Goal: Communication & Community: Answer question/provide support

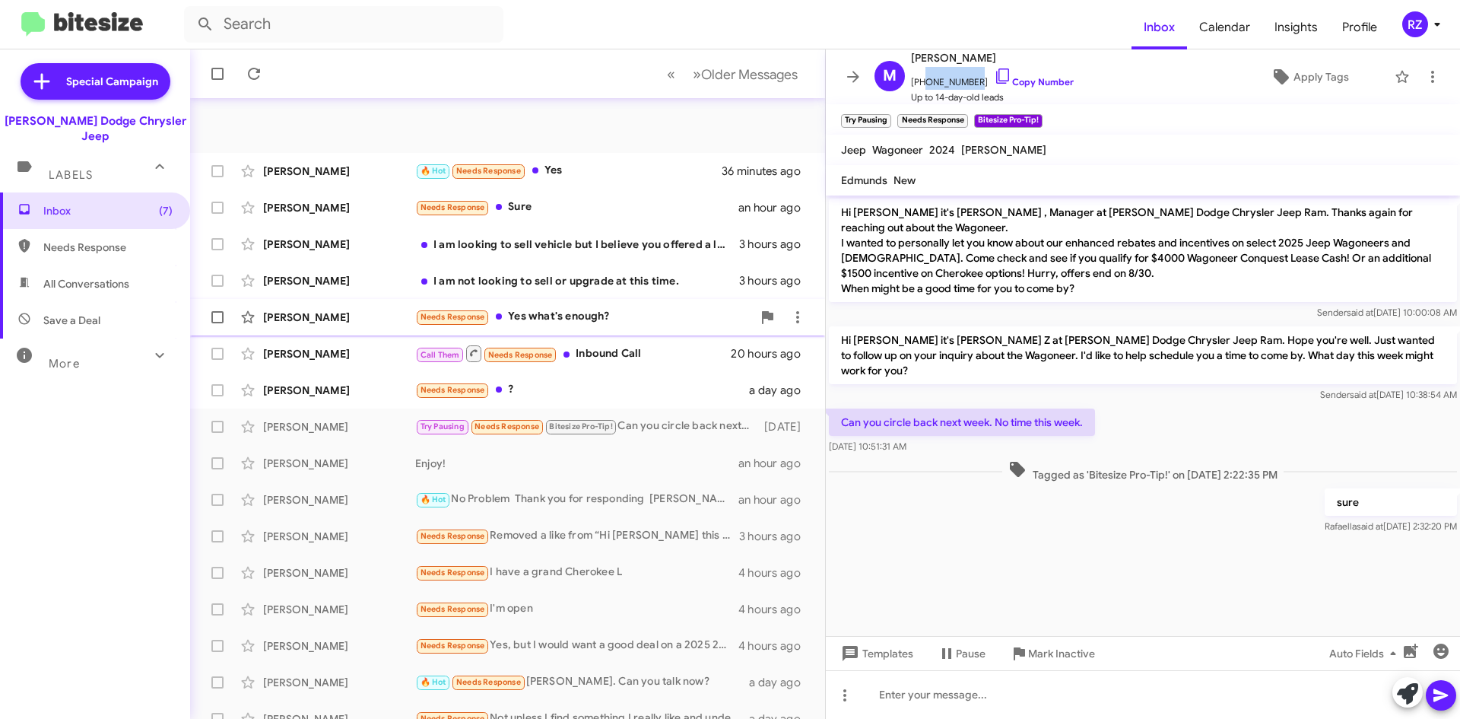
scroll to position [164, 0]
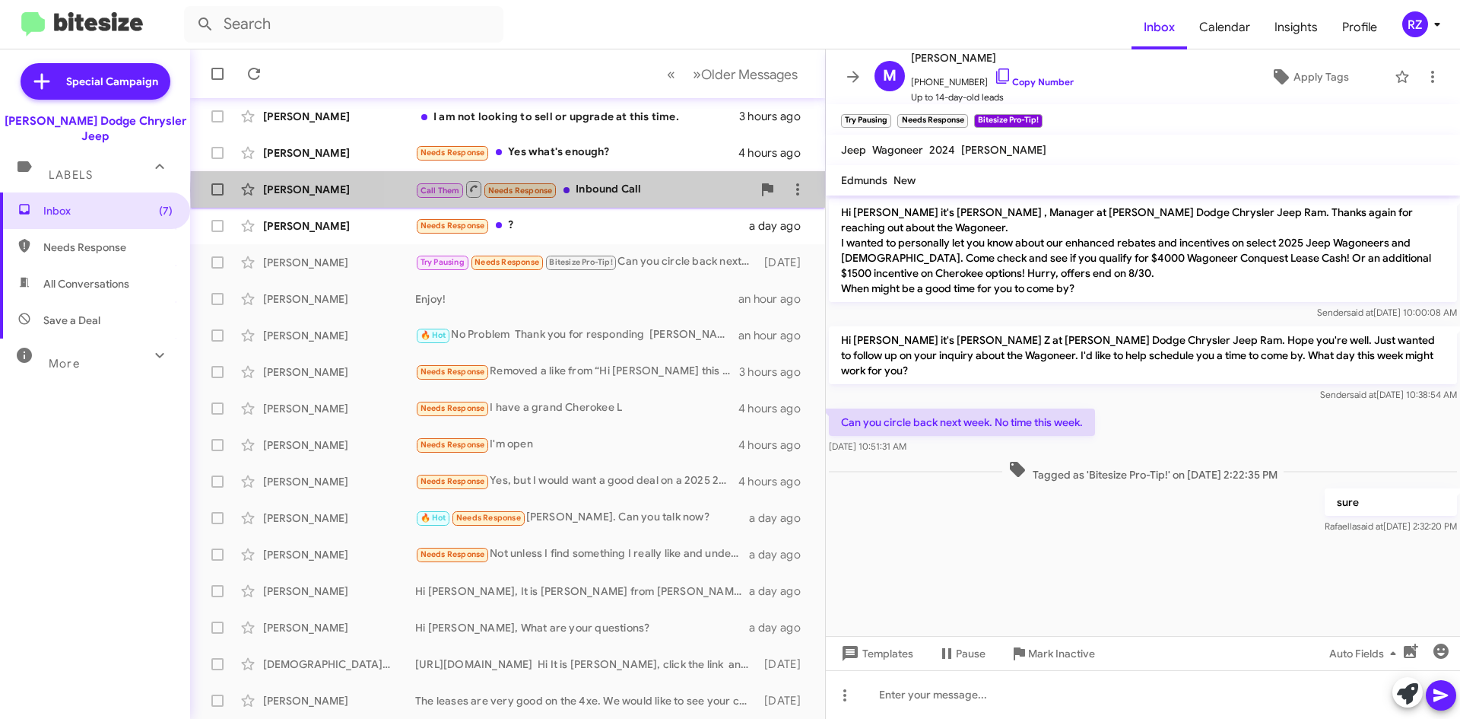
click at [673, 189] on div "Call Them Needs Response Inbound Call" at bounding box center [583, 188] width 337 height 19
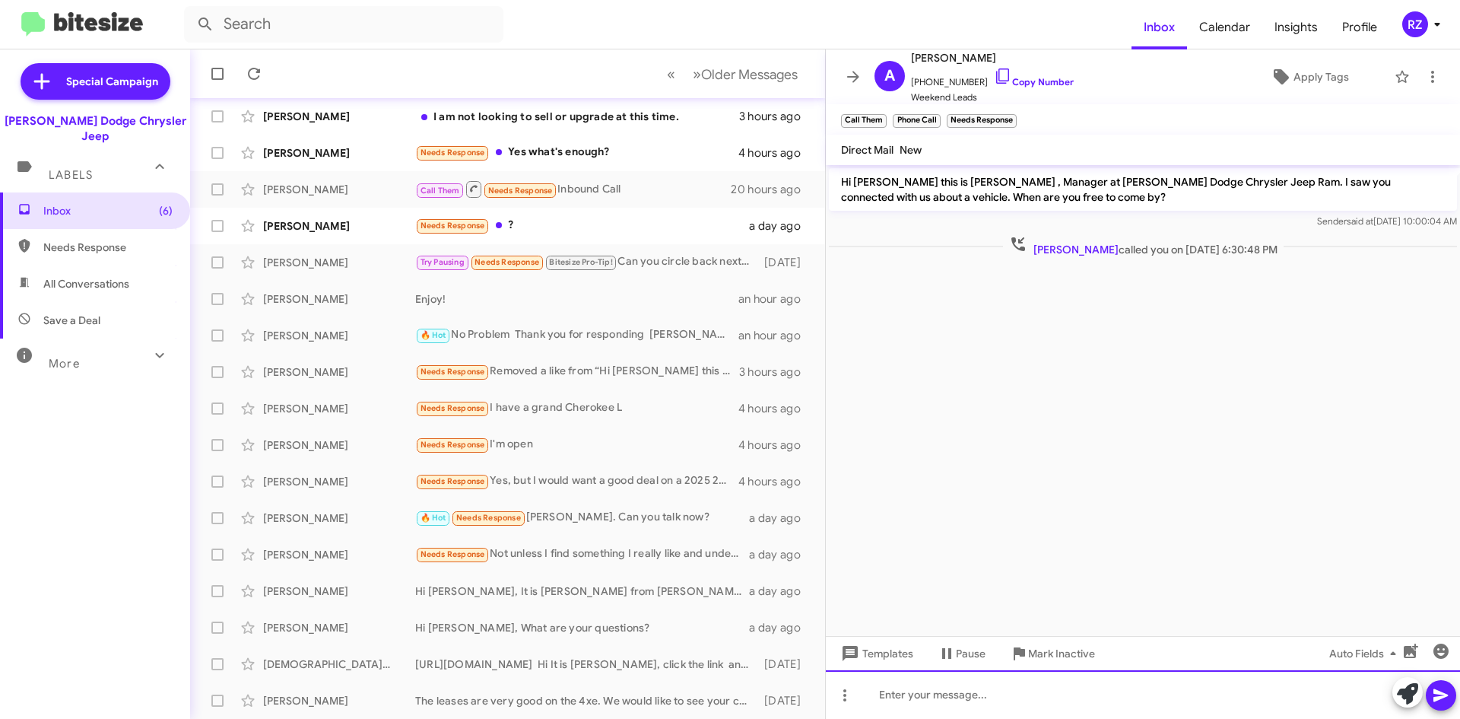
click at [977, 697] on div at bounding box center [1143, 694] width 634 height 49
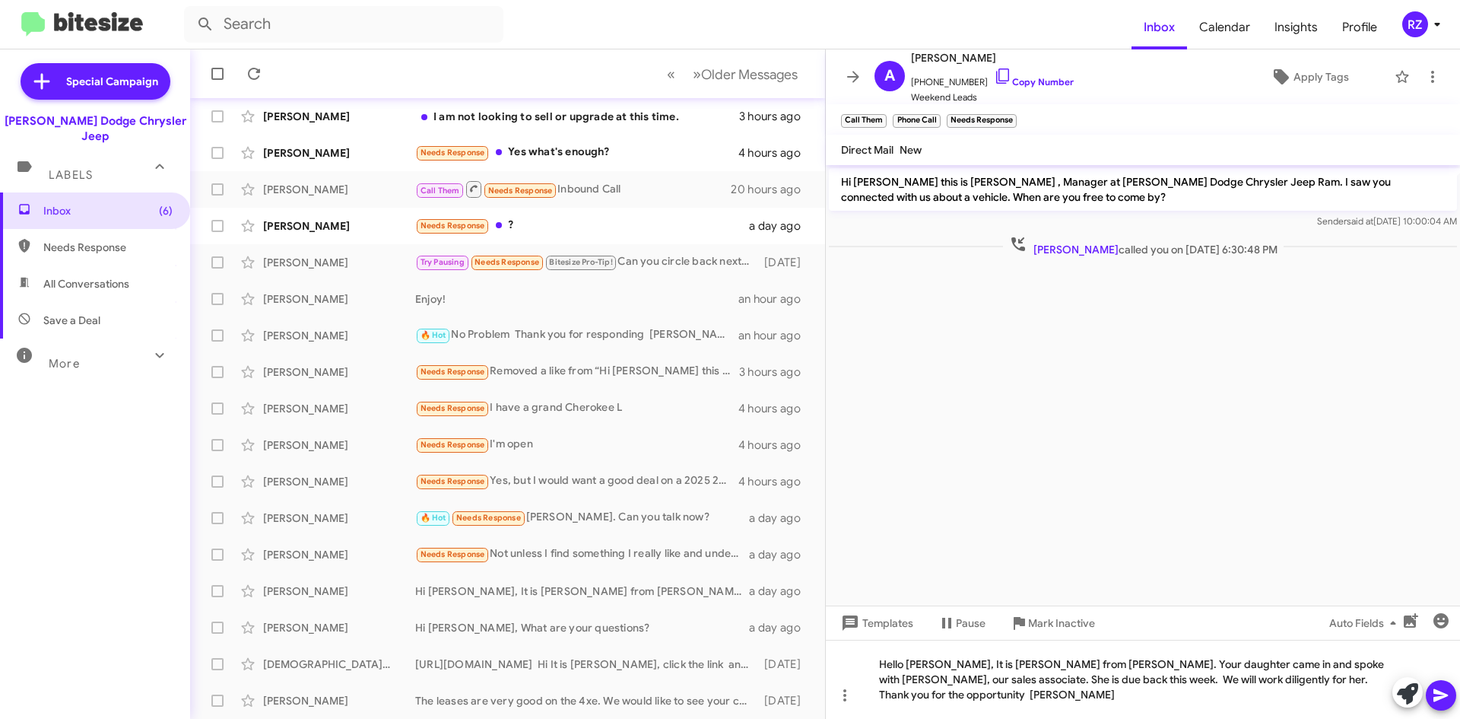
click at [1430, 696] on button at bounding box center [1441, 695] width 30 height 30
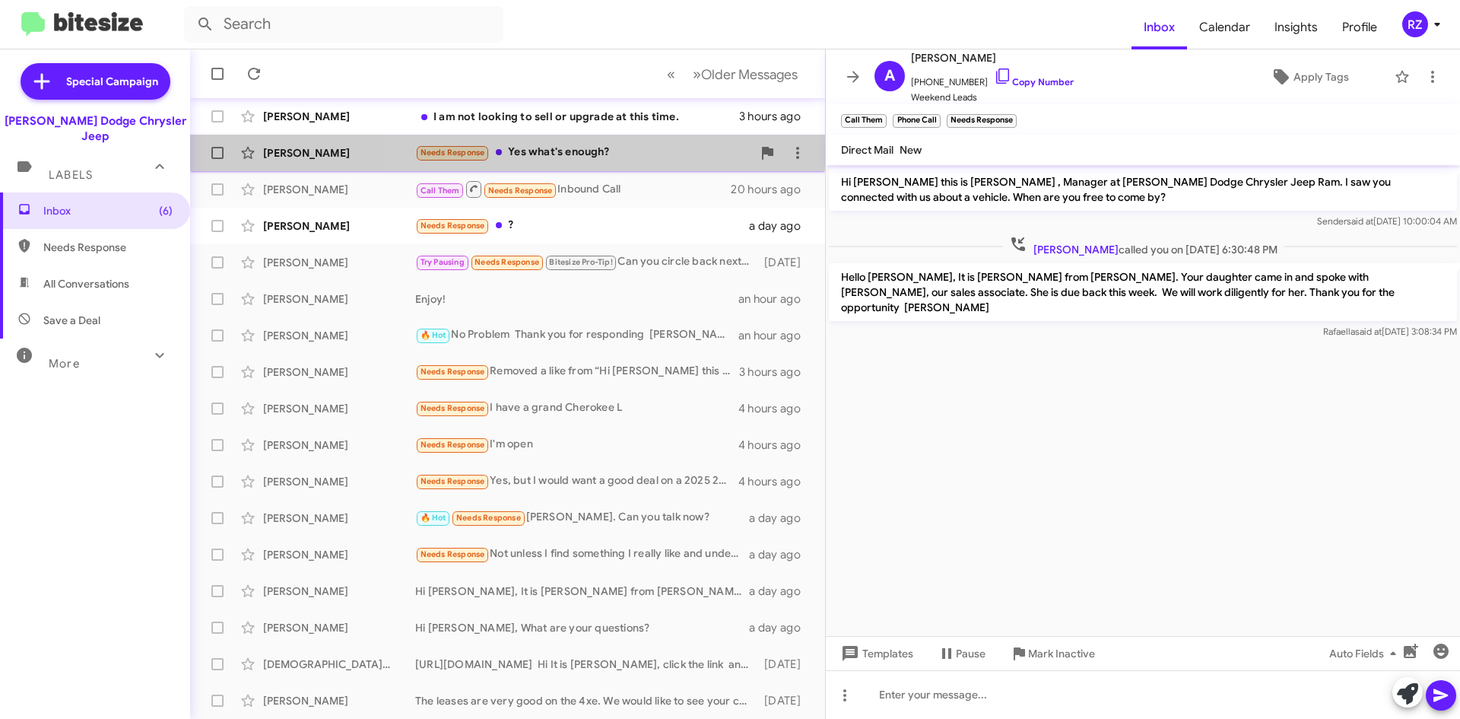
click at [641, 152] on div "Needs Response Yes what's enough?" at bounding box center [583, 152] width 337 height 17
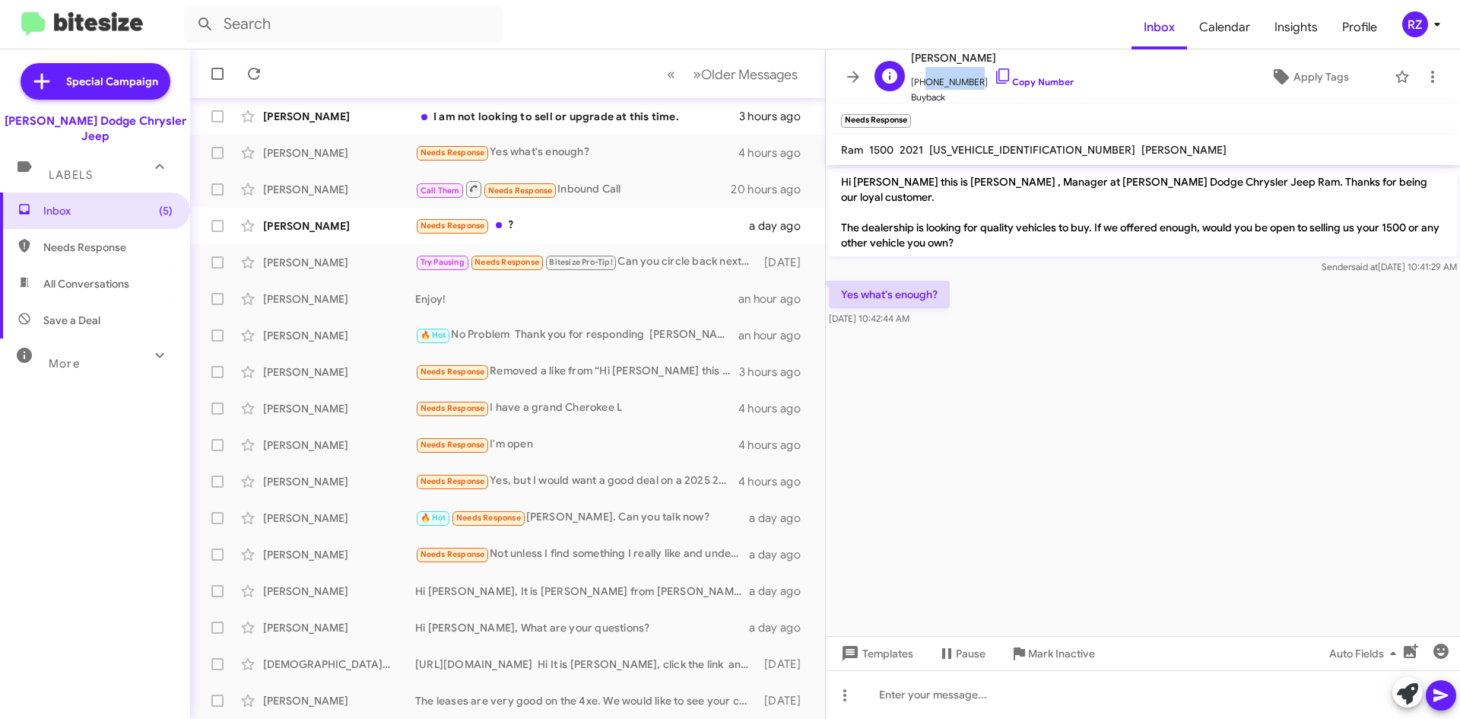
drag, startPoint x: 968, startPoint y: 81, endPoint x: 918, endPoint y: 84, distance: 50.3
click at [918, 84] on span "[PHONE_NUMBER] Copy Number" at bounding box center [992, 78] width 163 height 23
copy span "2017268453"
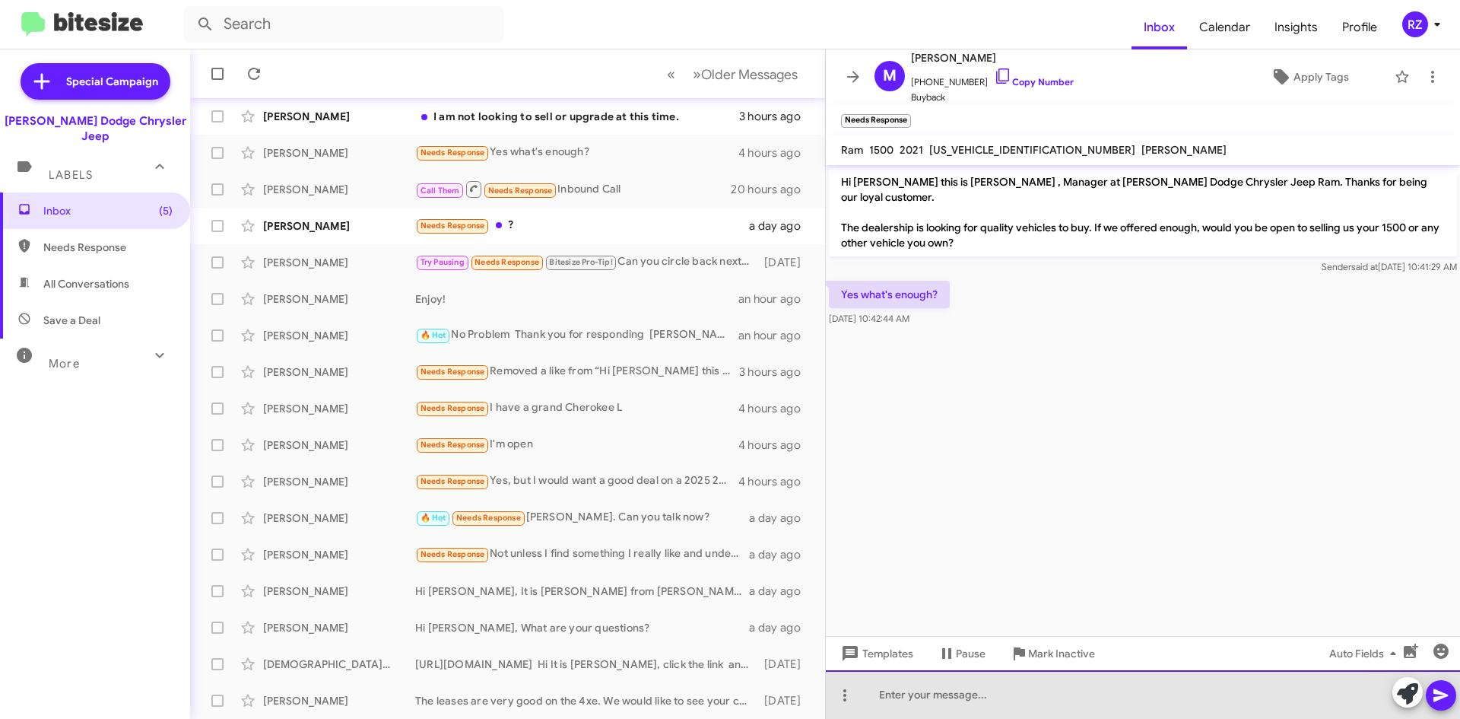
click at [929, 699] on div at bounding box center [1143, 694] width 634 height 49
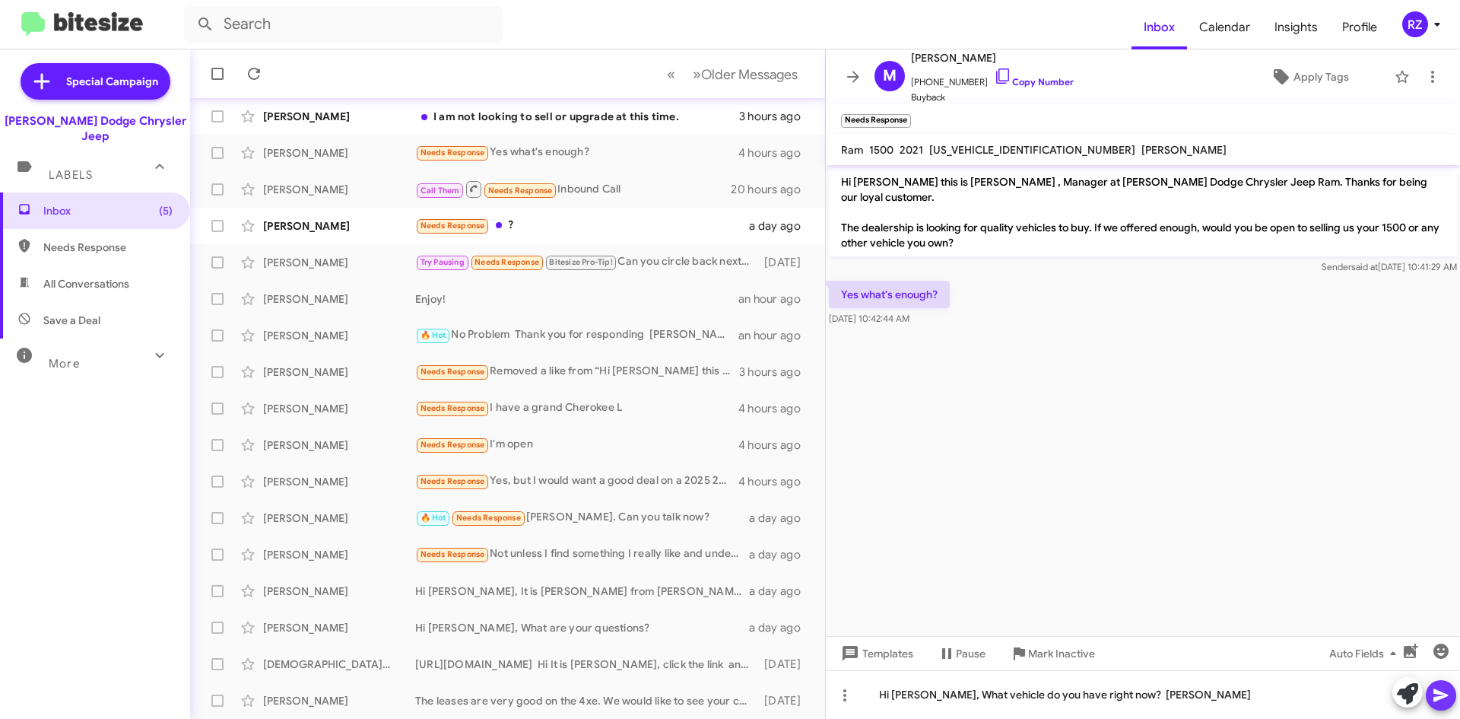
click at [1446, 691] on icon at bounding box center [1441, 695] width 18 height 18
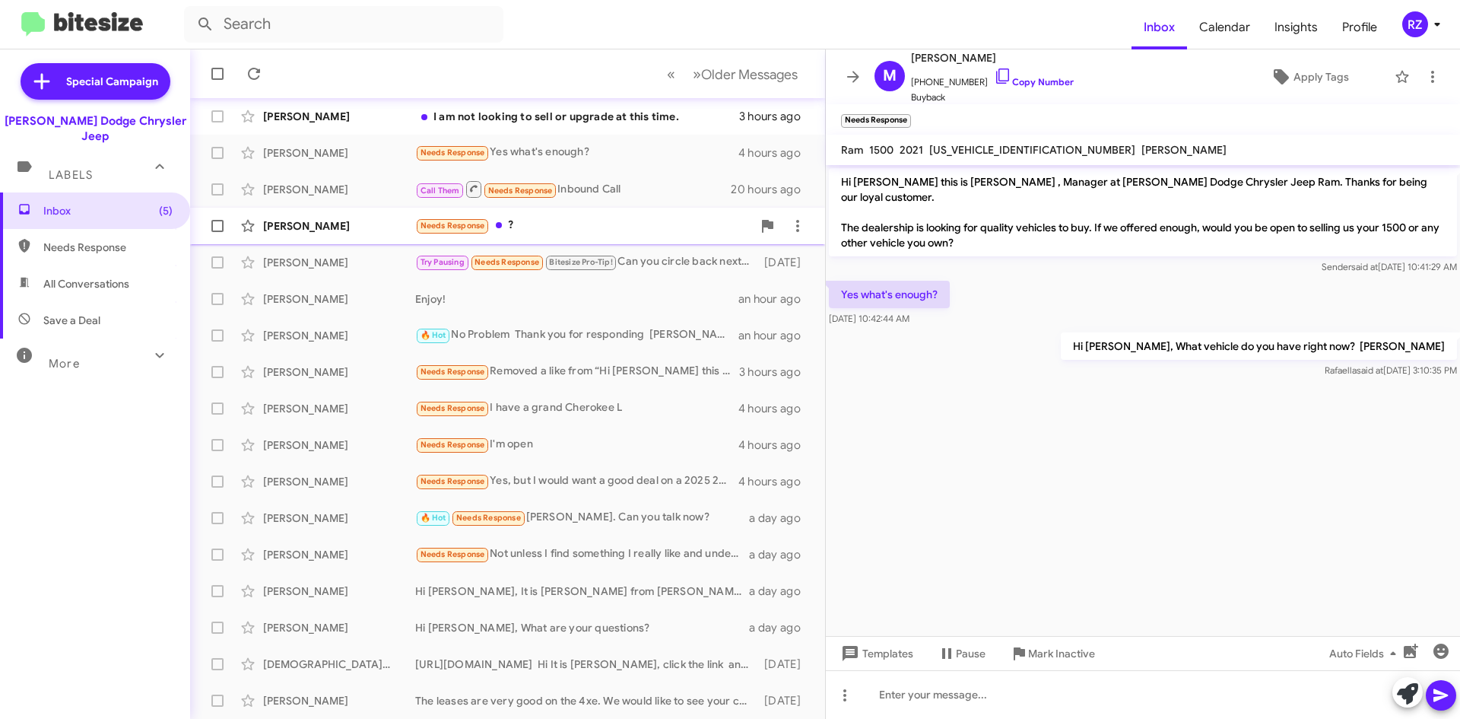
click at [574, 230] on div "Needs Response ?" at bounding box center [583, 225] width 337 height 17
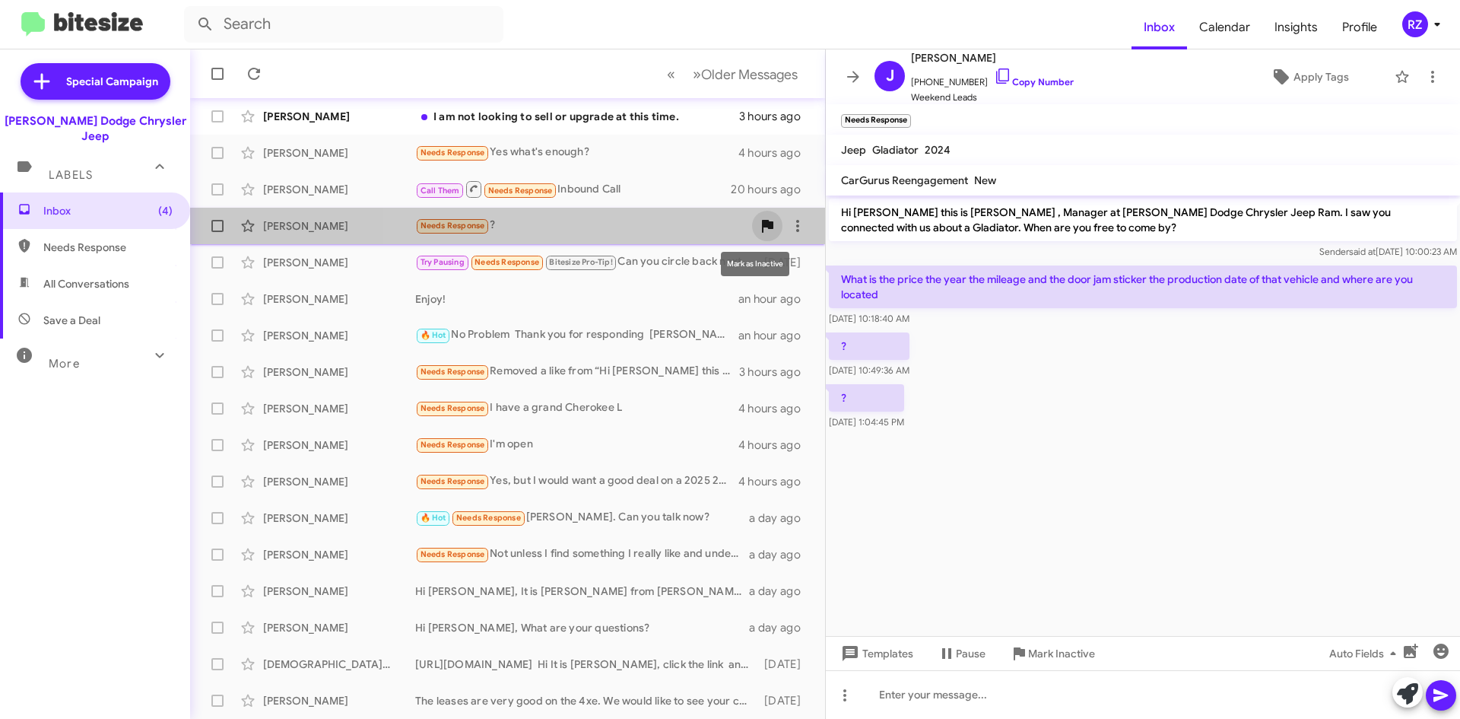
click at [762, 221] on icon at bounding box center [767, 226] width 11 height 13
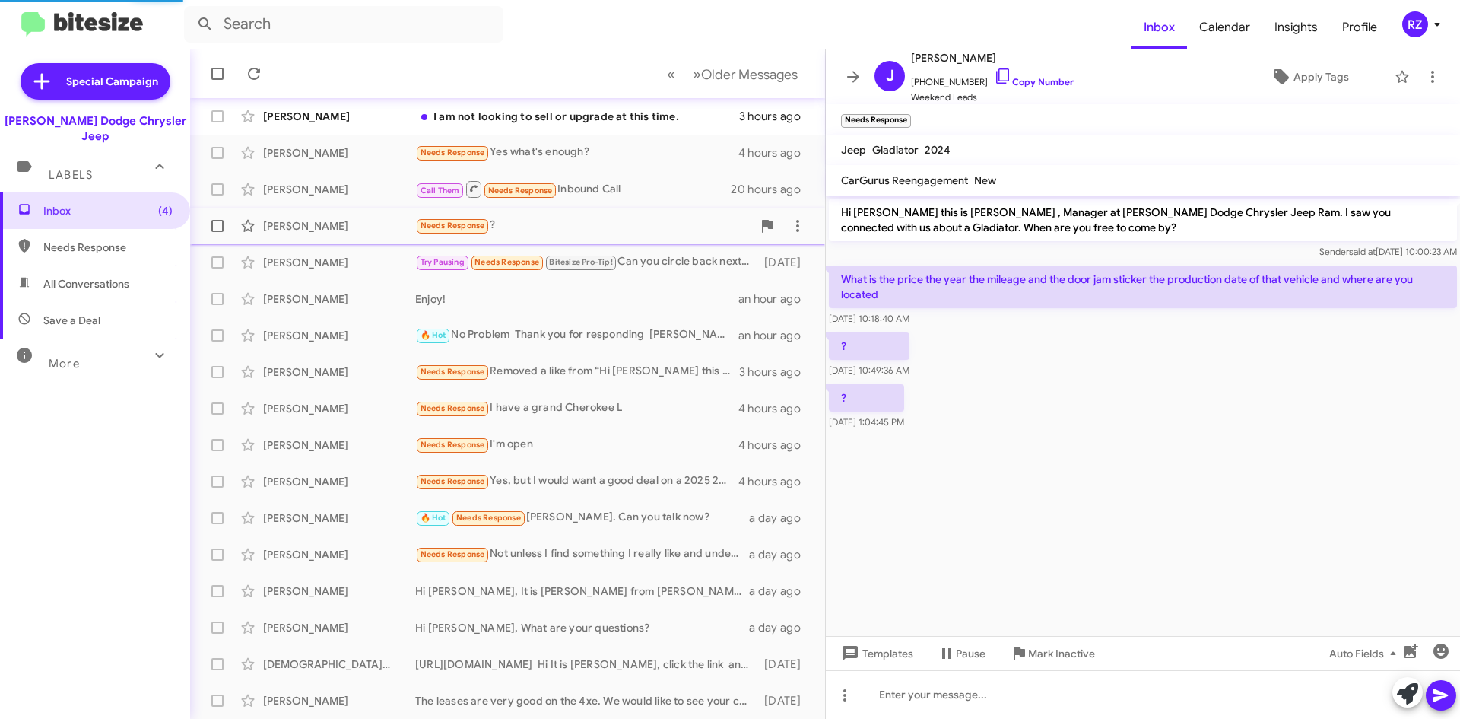
scroll to position [128, 0]
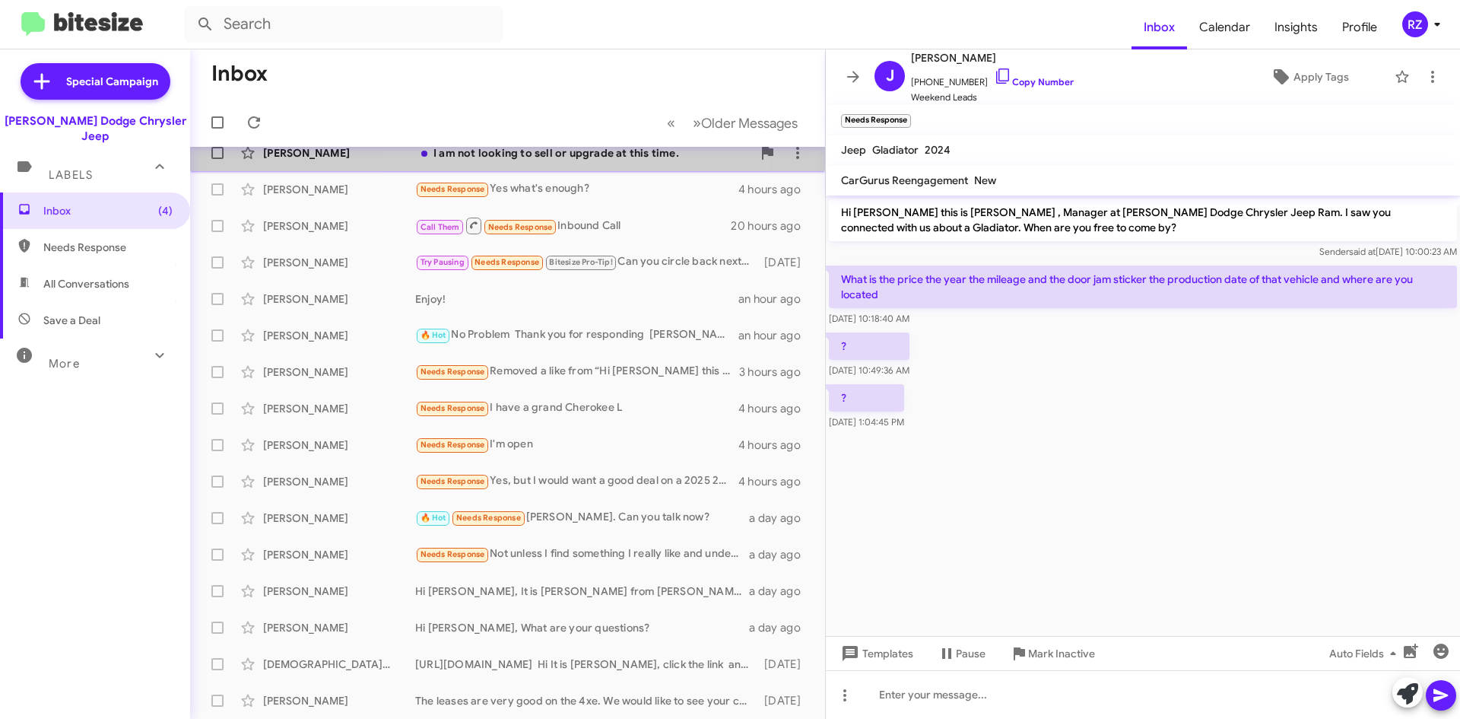
click at [532, 159] on div "I am not looking to sell or upgrade at this time." at bounding box center [583, 152] width 337 height 15
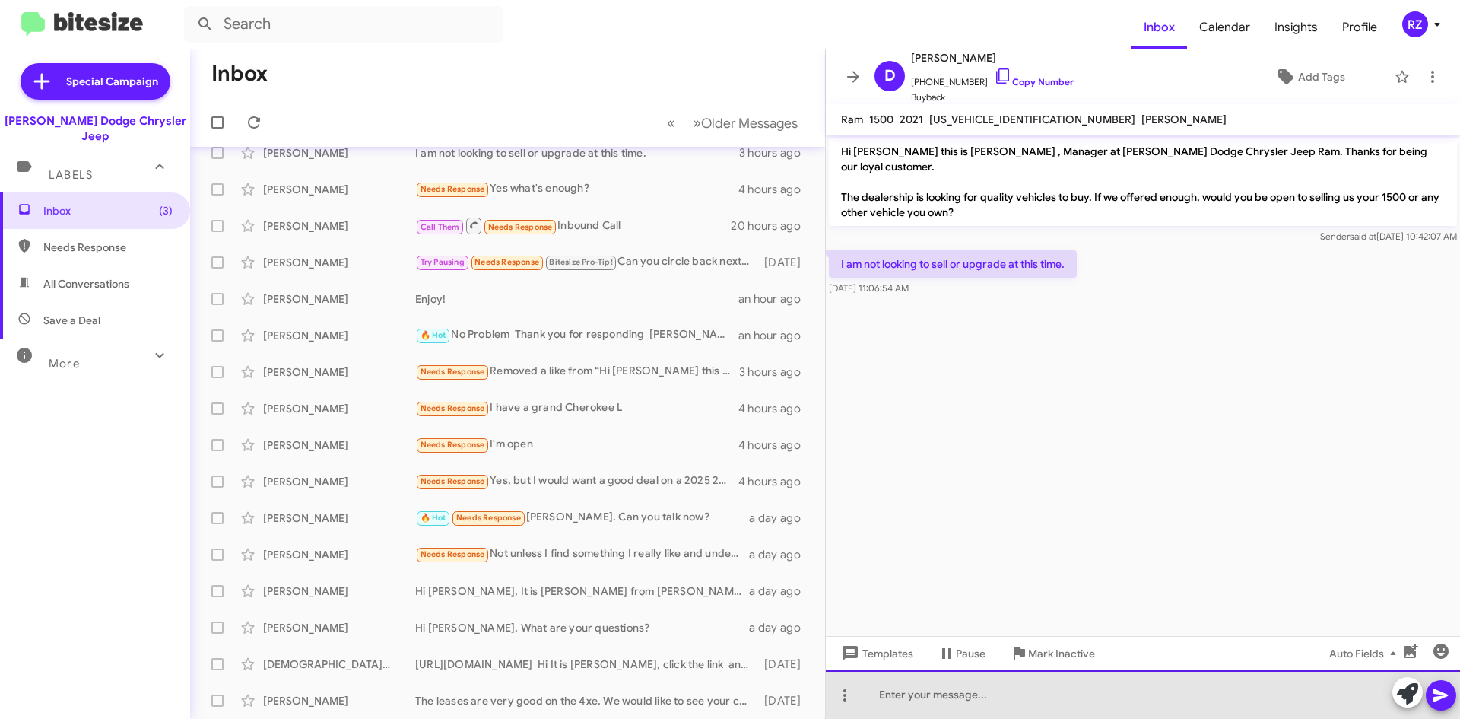
click at [929, 688] on div at bounding box center [1143, 694] width 634 height 49
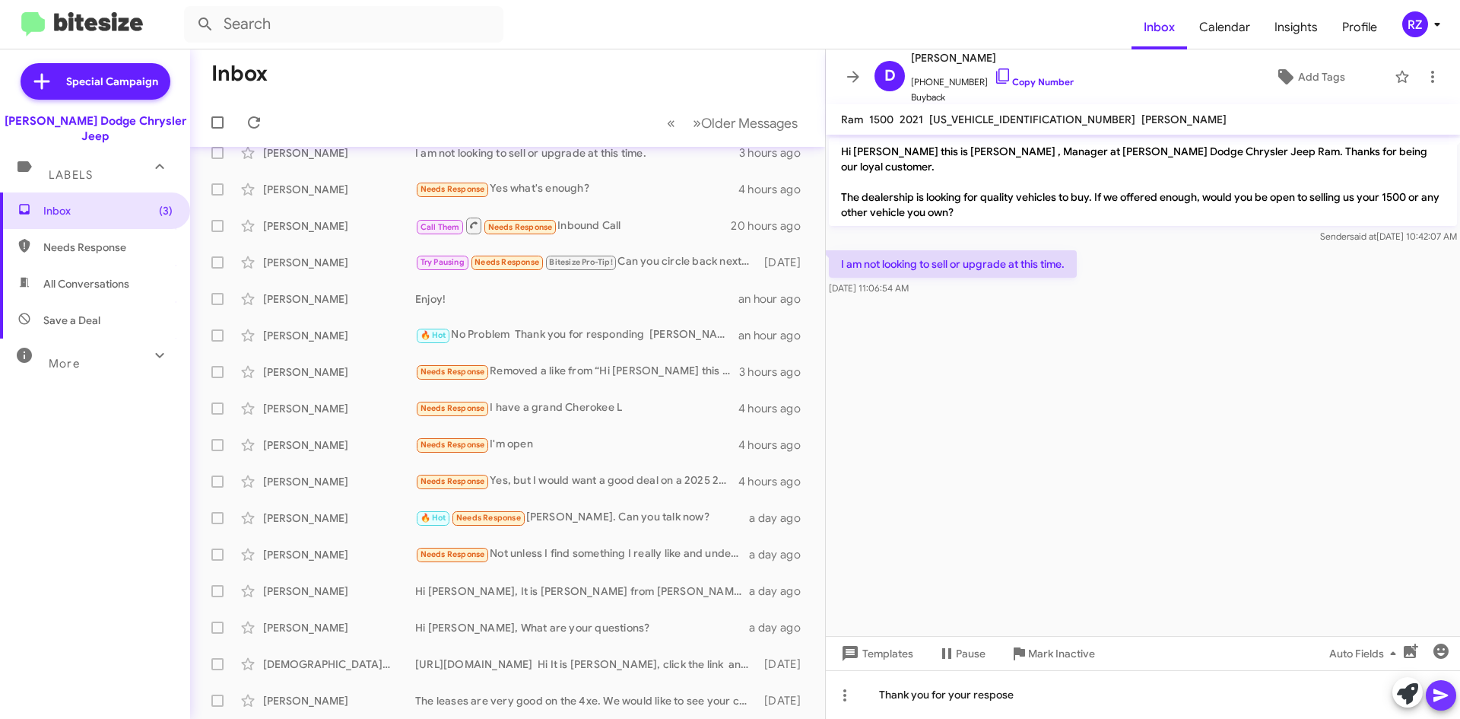
click at [1442, 697] on icon at bounding box center [1440, 695] width 14 height 13
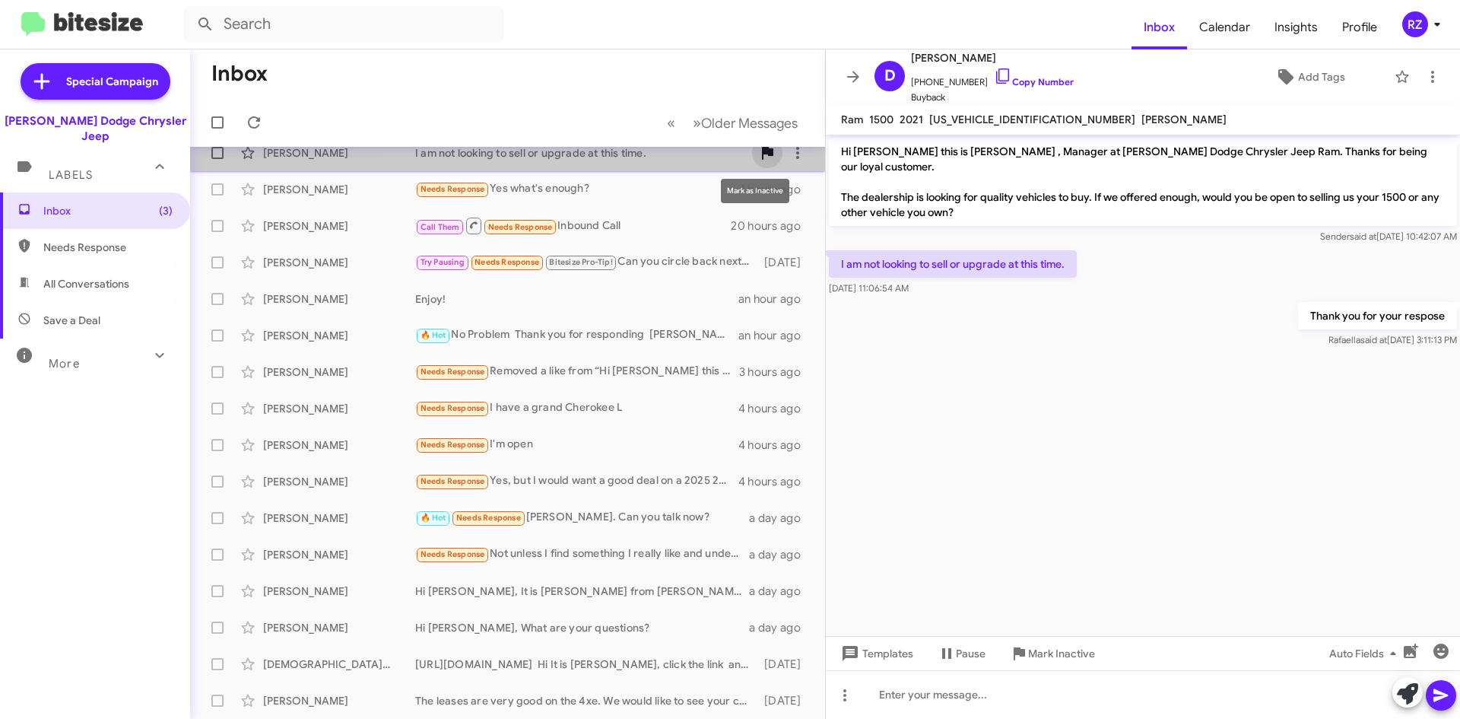
click at [762, 149] on icon at bounding box center [767, 153] width 11 height 13
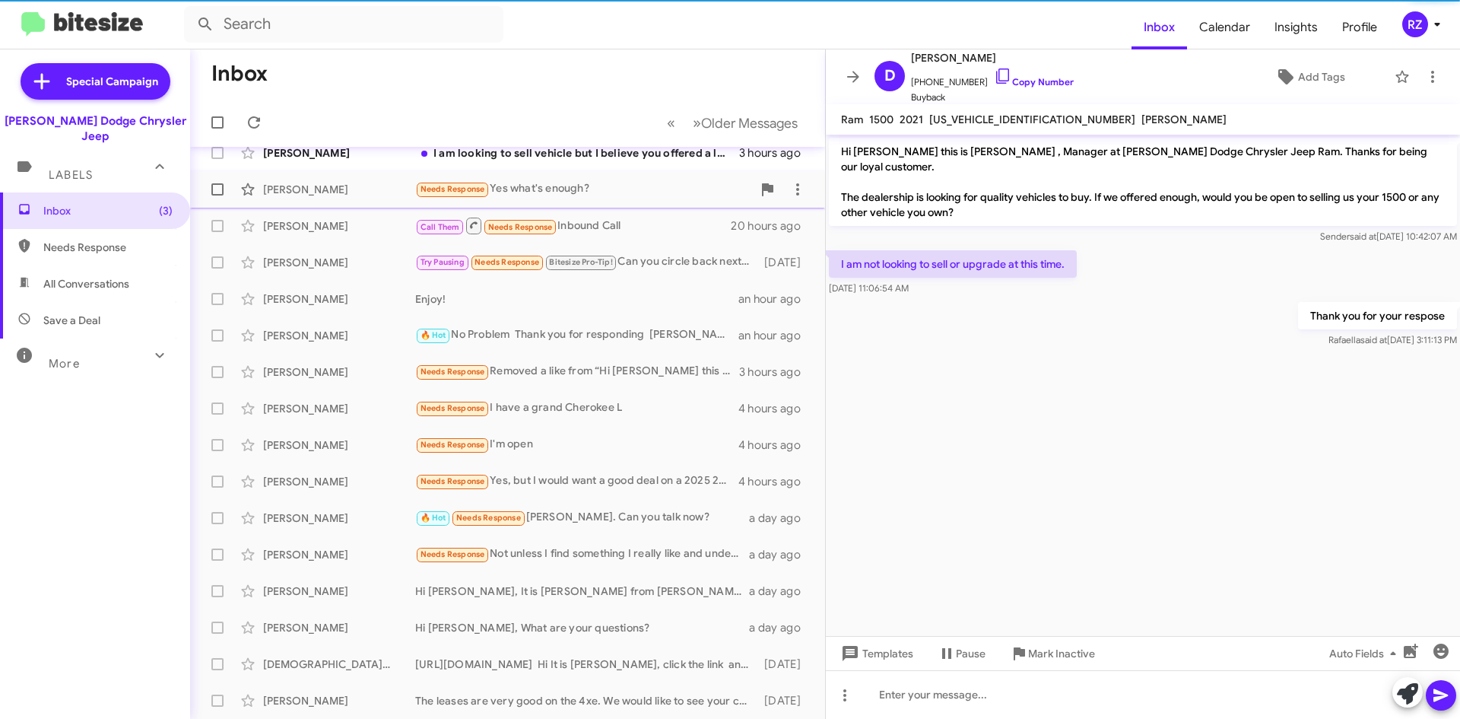
scroll to position [91, 0]
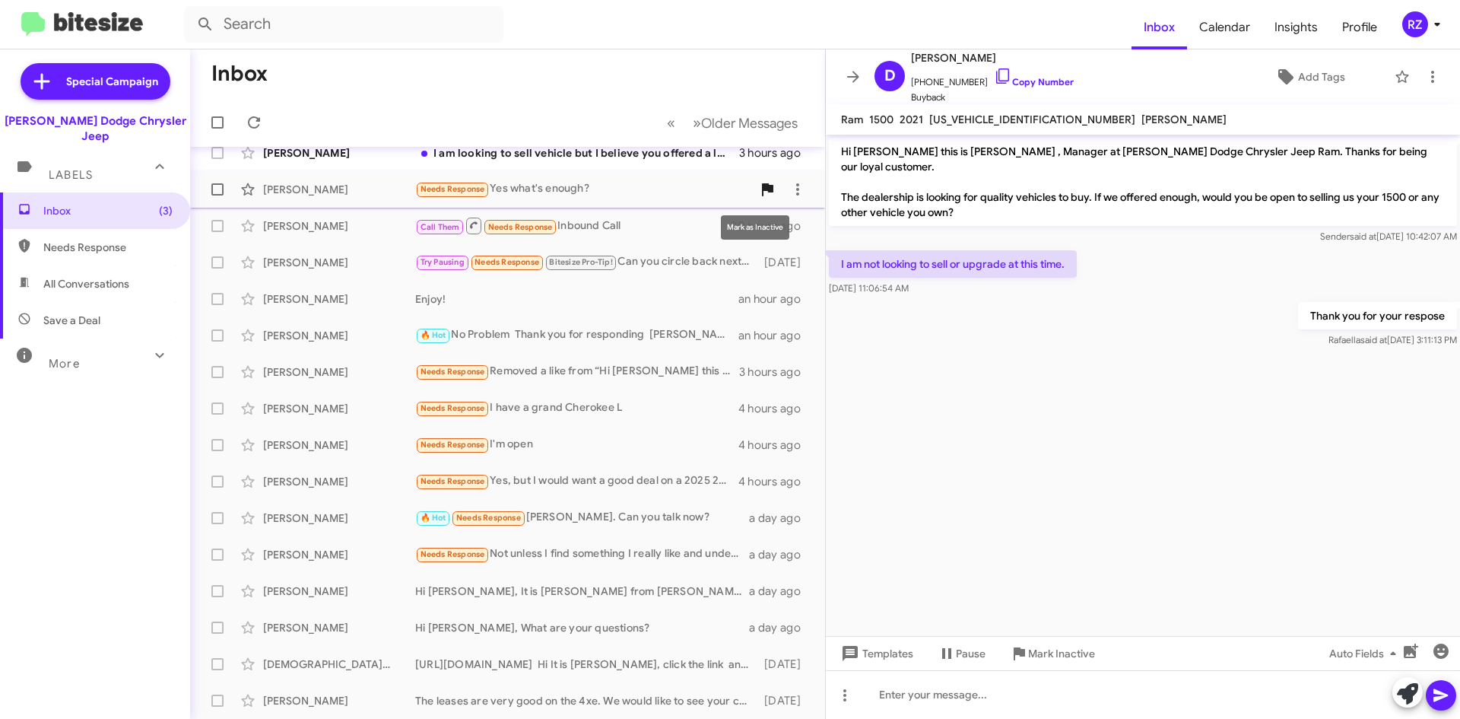
click at [762, 185] on icon at bounding box center [767, 189] width 11 height 13
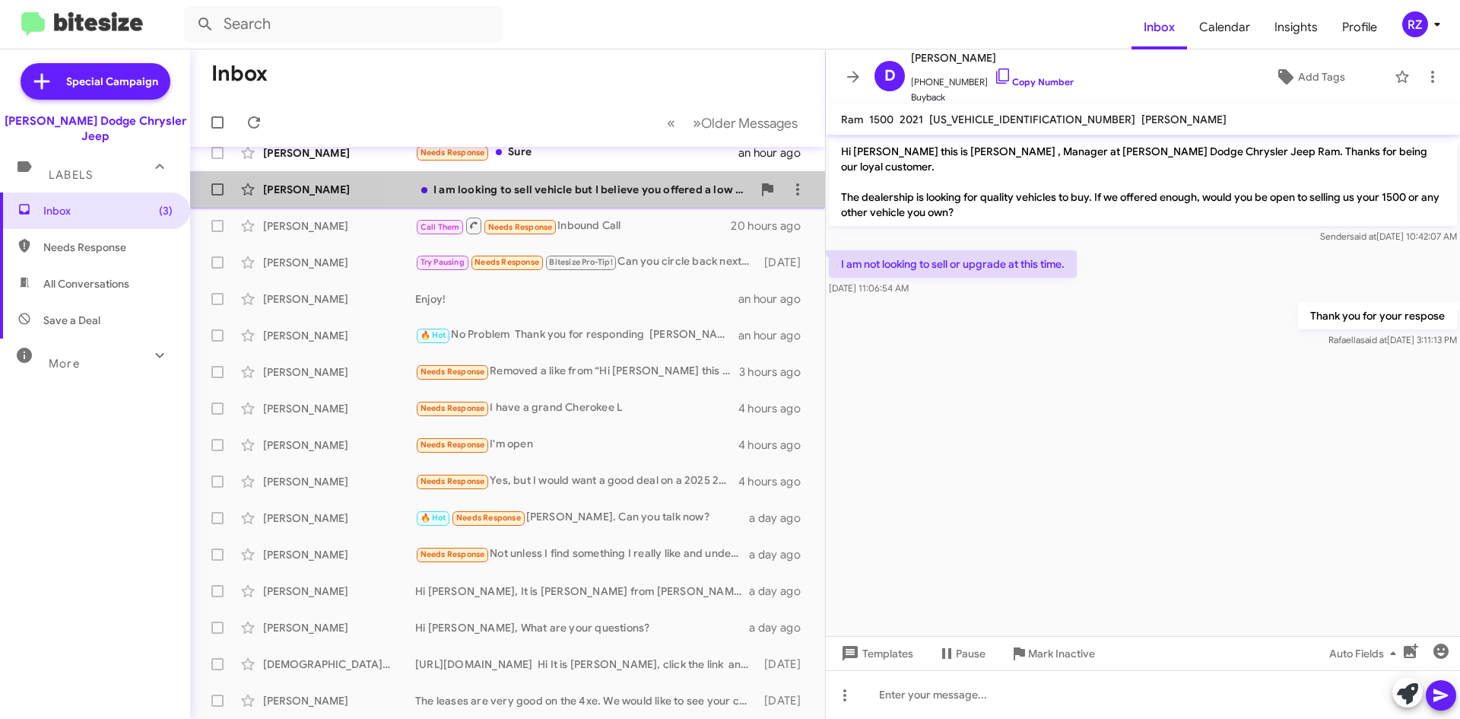
click at [666, 198] on div "[PERSON_NAME] I am looking to sell vehicle but I believe you offered a low pric…" at bounding box center [507, 189] width 611 height 30
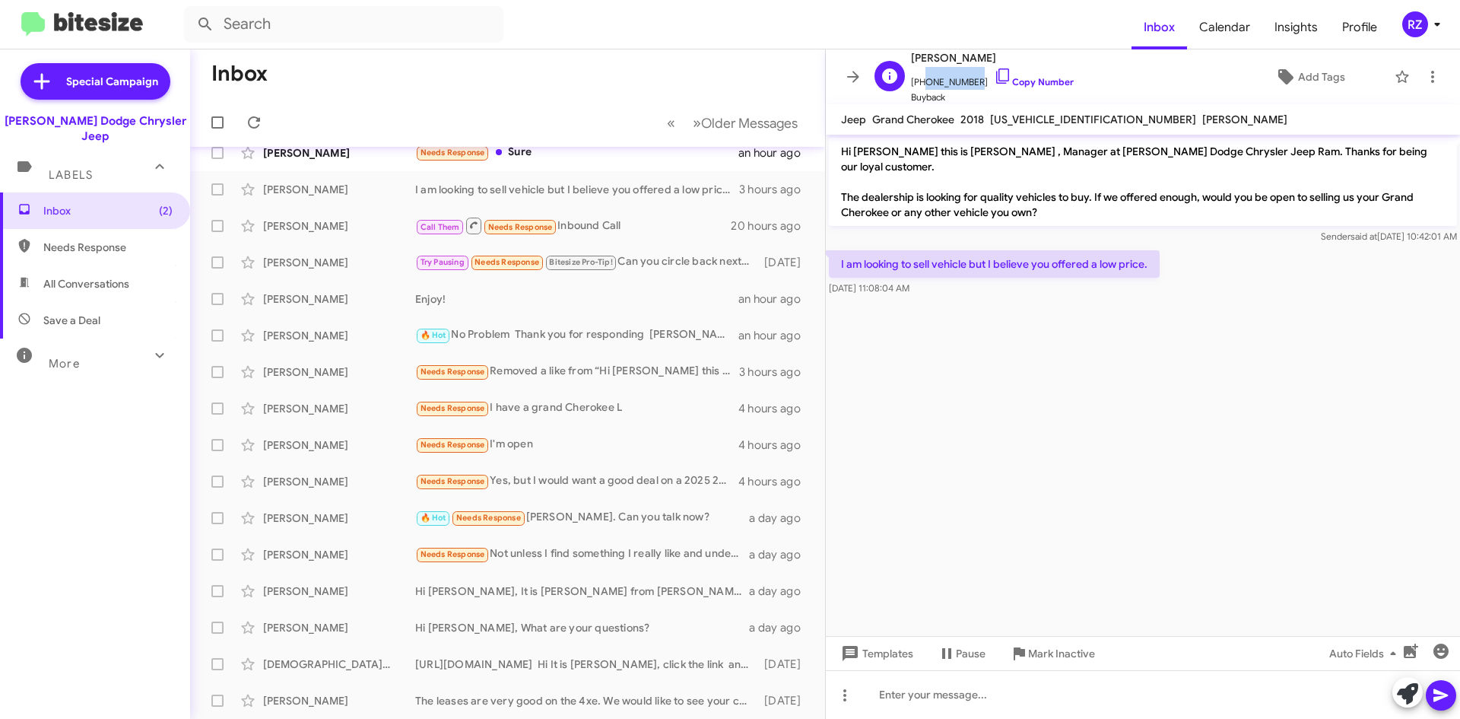
drag, startPoint x: 970, startPoint y: 80, endPoint x: 921, endPoint y: 83, distance: 48.8
click at [921, 83] on span "[PHONE_NUMBER] Copy Number" at bounding box center [992, 78] width 163 height 23
copy span "9738650329"
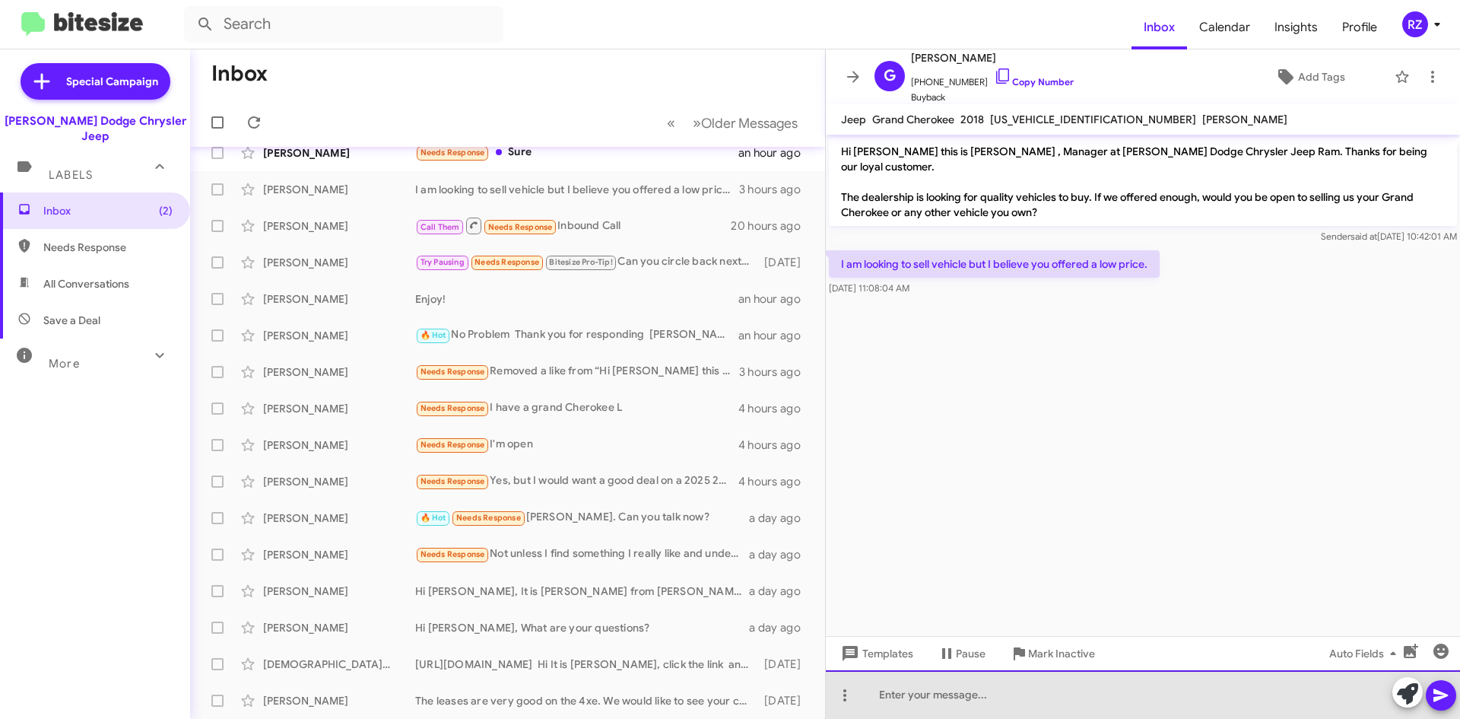
click at [952, 688] on div at bounding box center [1143, 694] width 634 height 49
click at [916, 694] on div "Hi [PERSON_NAME], I ould not know that. Would you like to bring" at bounding box center [1143, 694] width 634 height 49
click at [1154, 691] on div "Hi [PERSON_NAME], I Would not know that. Would you like to bring" at bounding box center [1143, 694] width 634 height 49
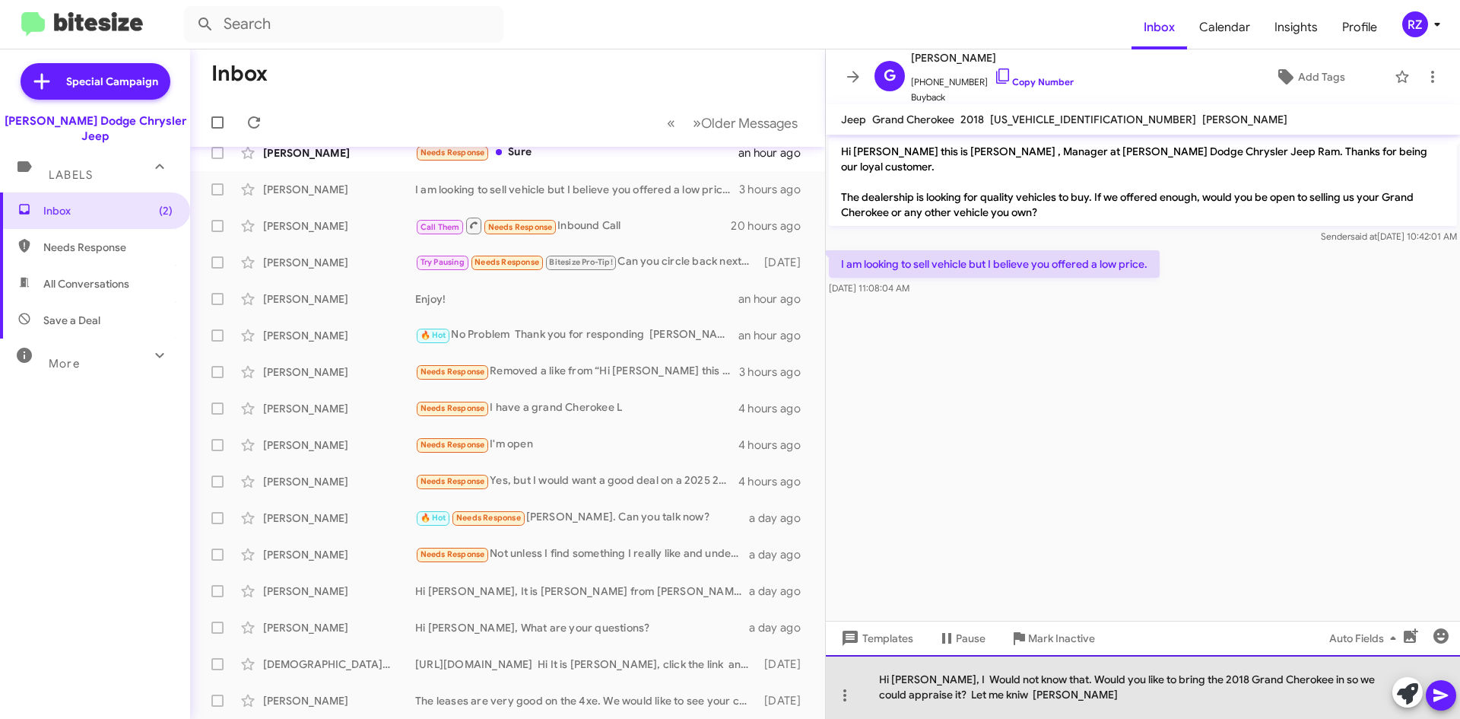
click at [944, 695] on div "Hi [PERSON_NAME], I Would not know that. Would you like to bring the 2018 Grand…" at bounding box center [1143, 687] width 634 height 64
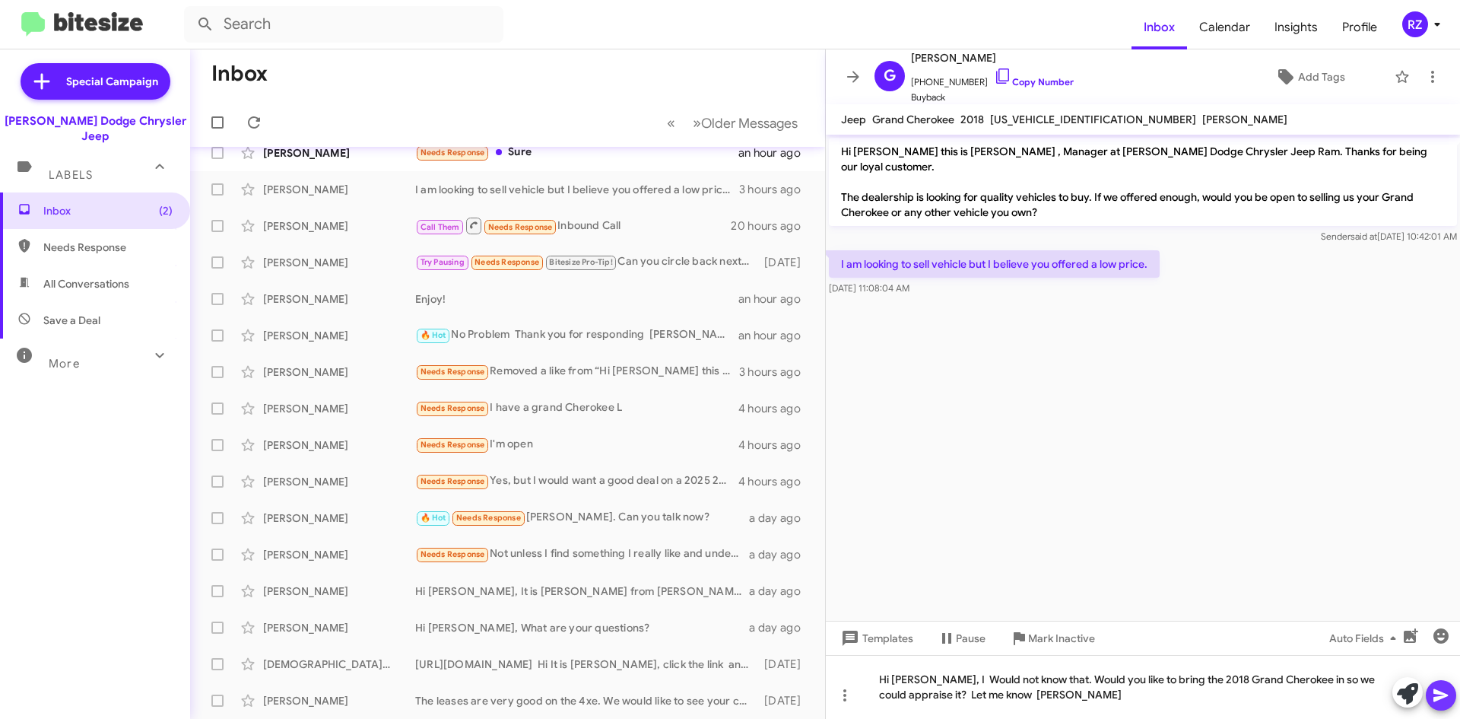
click at [1433, 696] on icon at bounding box center [1441, 695] width 18 height 18
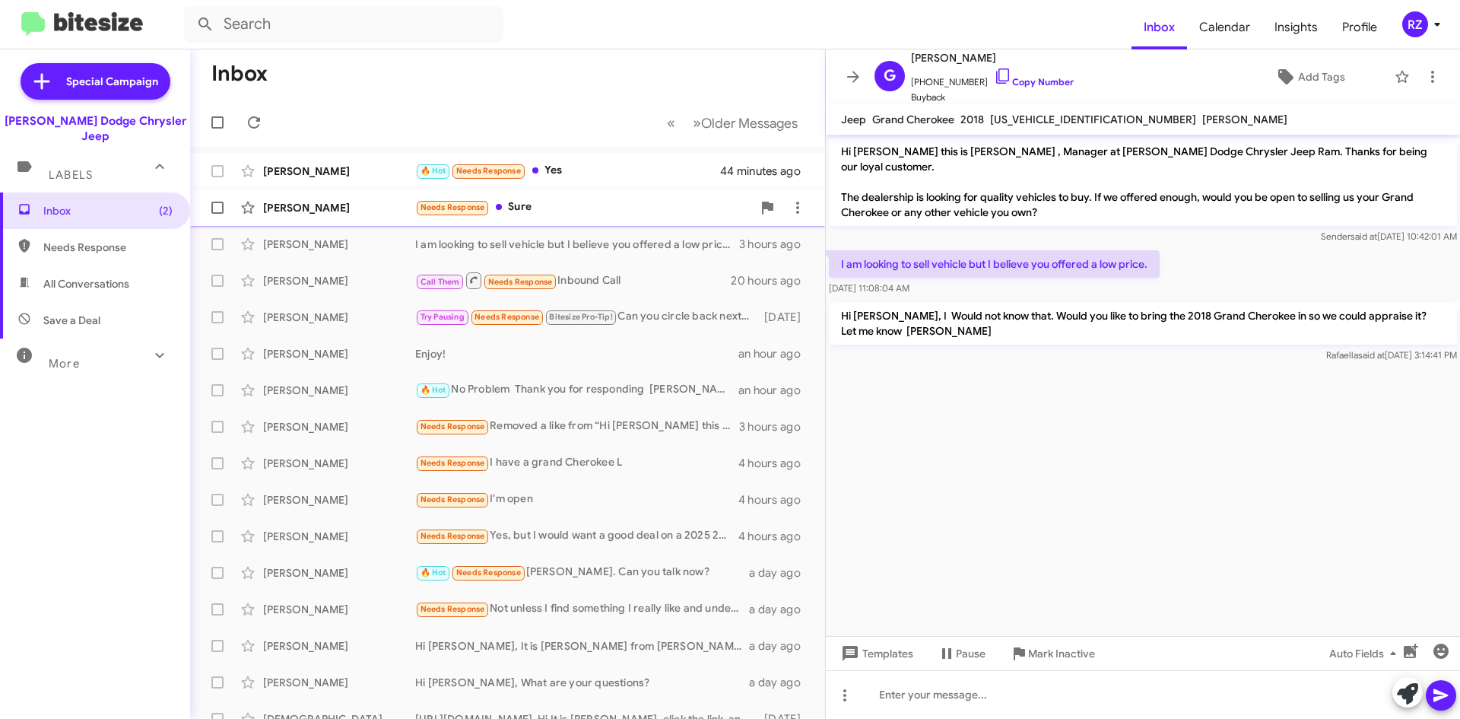
click at [566, 209] on div "Needs Response Sure" at bounding box center [583, 206] width 337 height 17
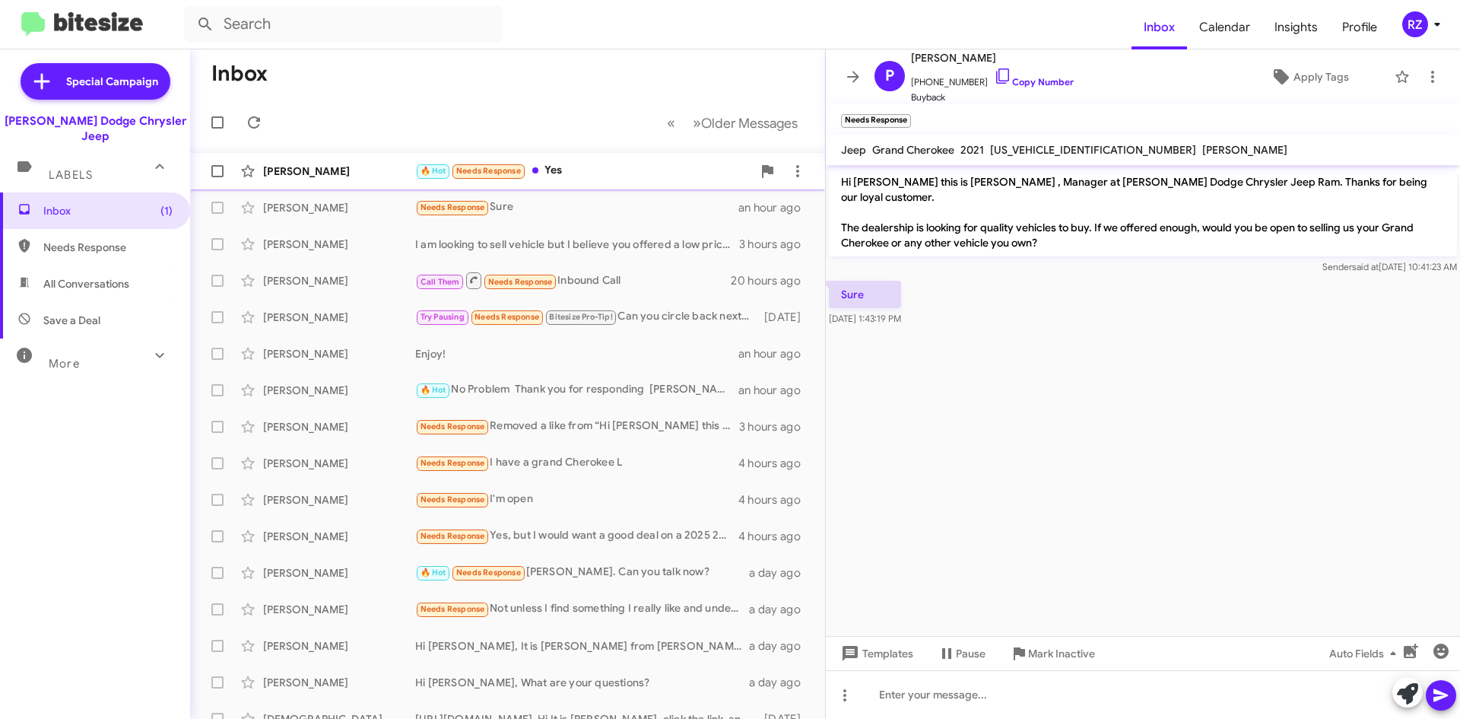
click at [630, 176] on div "🔥 Hot Needs Response Yes" at bounding box center [583, 170] width 337 height 17
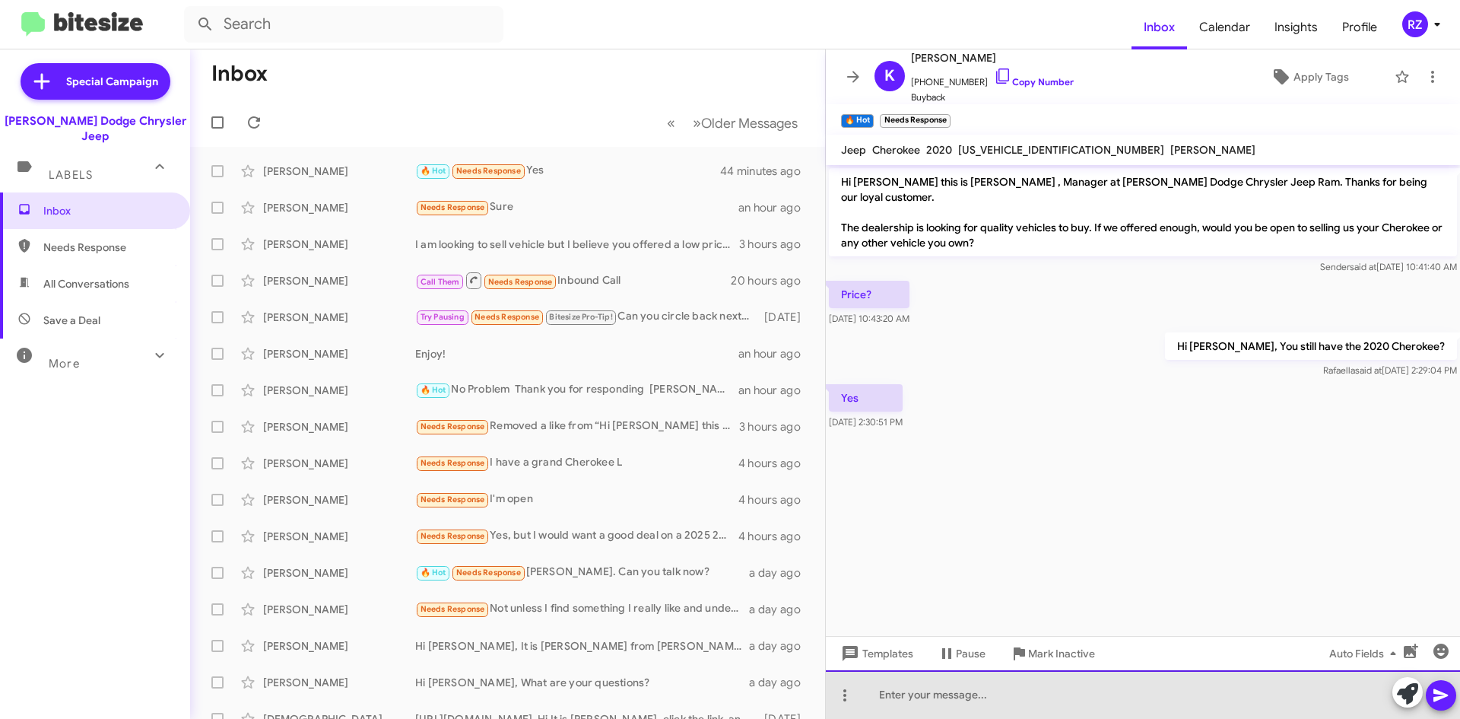
click at [941, 697] on div at bounding box center [1143, 694] width 634 height 49
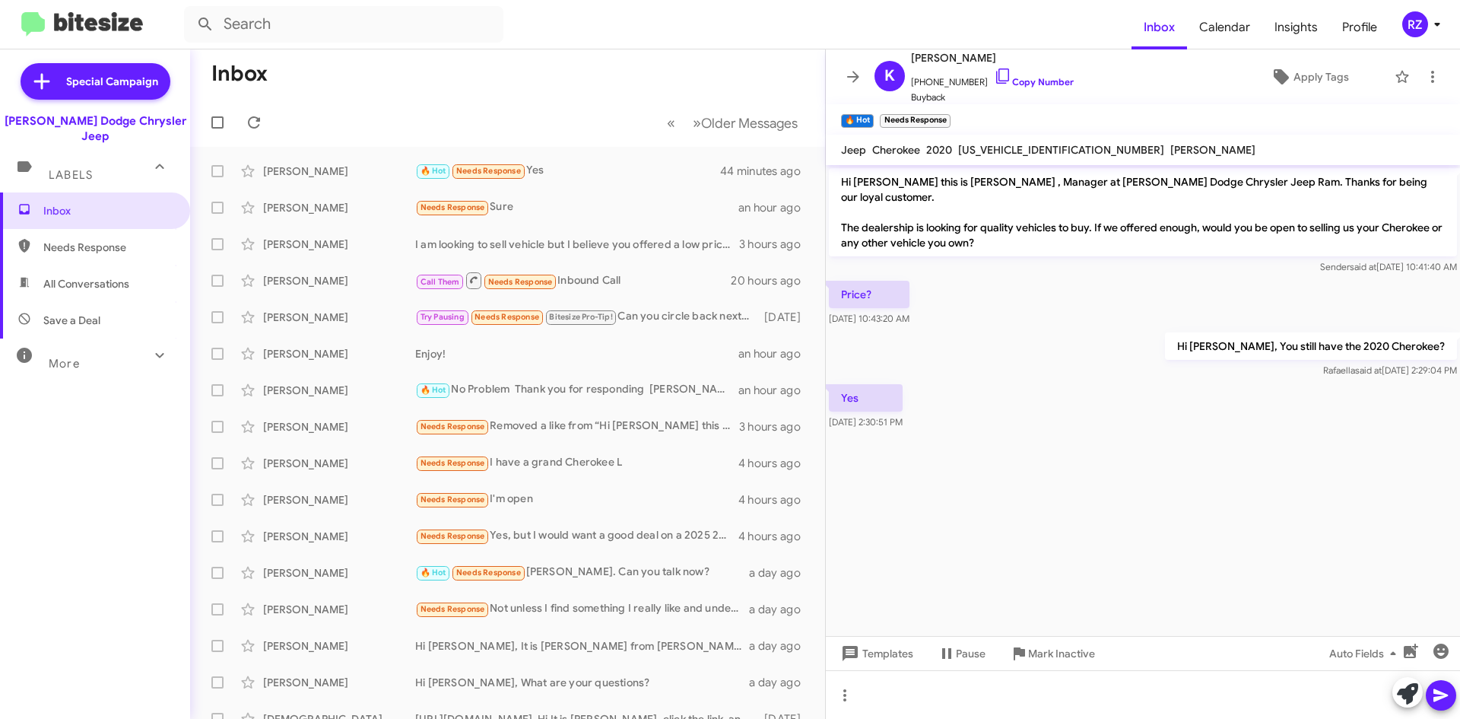
click at [1317, 539] on cdk-virtual-scroll-viewport "Hi [PERSON_NAME] this is [PERSON_NAME] , Manager at [PERSON_NAME] Dodge Chrysle…" at bounding box center [1143, 400] width 634 height 471
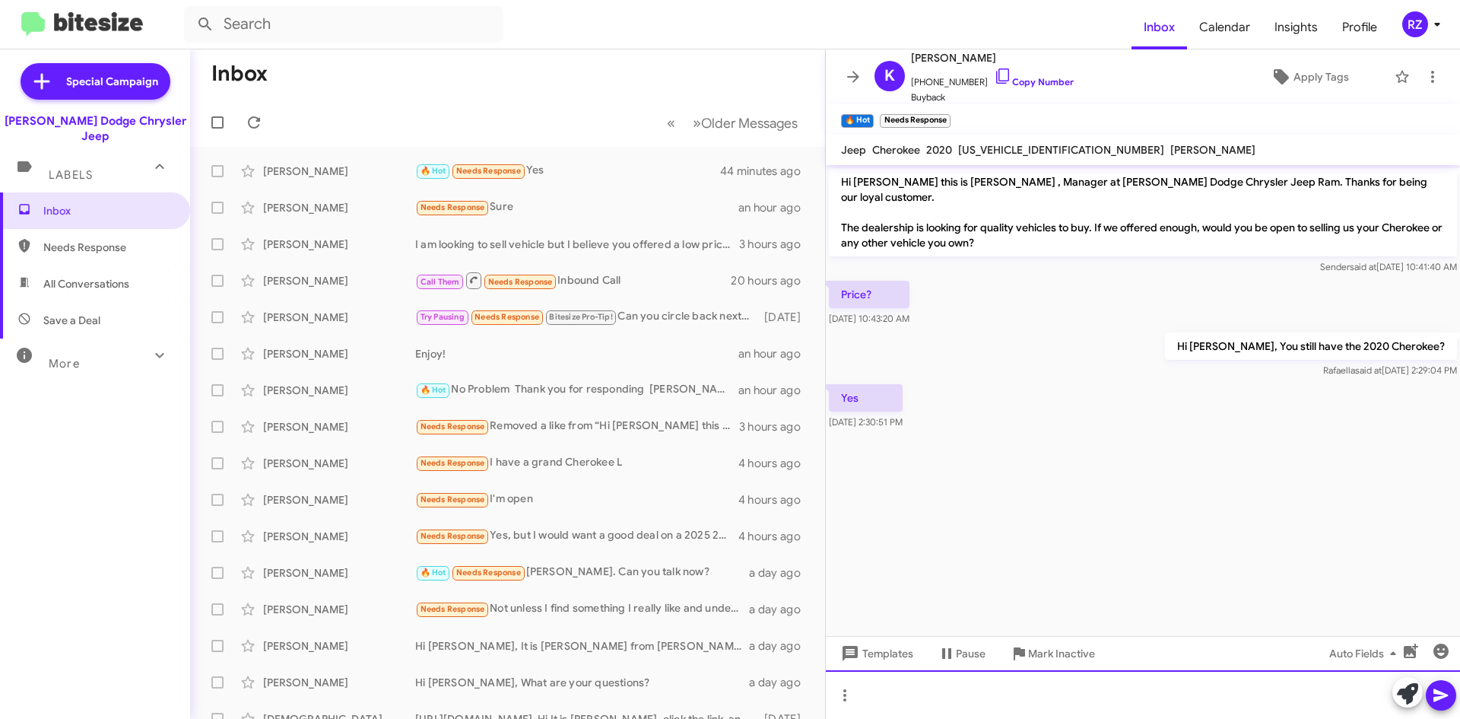
click at [883, 700] on div at bounding box center [1143, 694] width 634 height 49
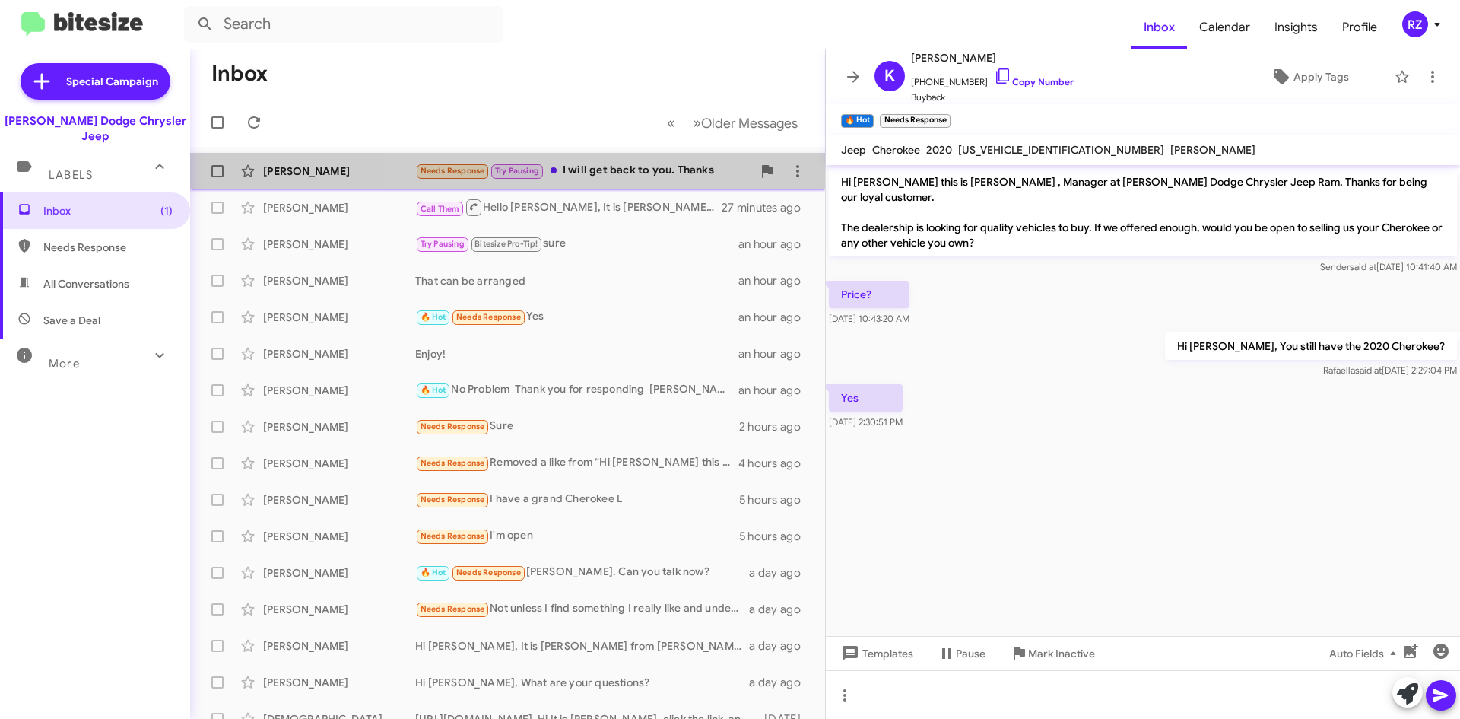
click at [687, 173] on div "Needs Response Try Pausing I will get back to you. Thanks" at bounding box center [583, 170] width 337 height 17
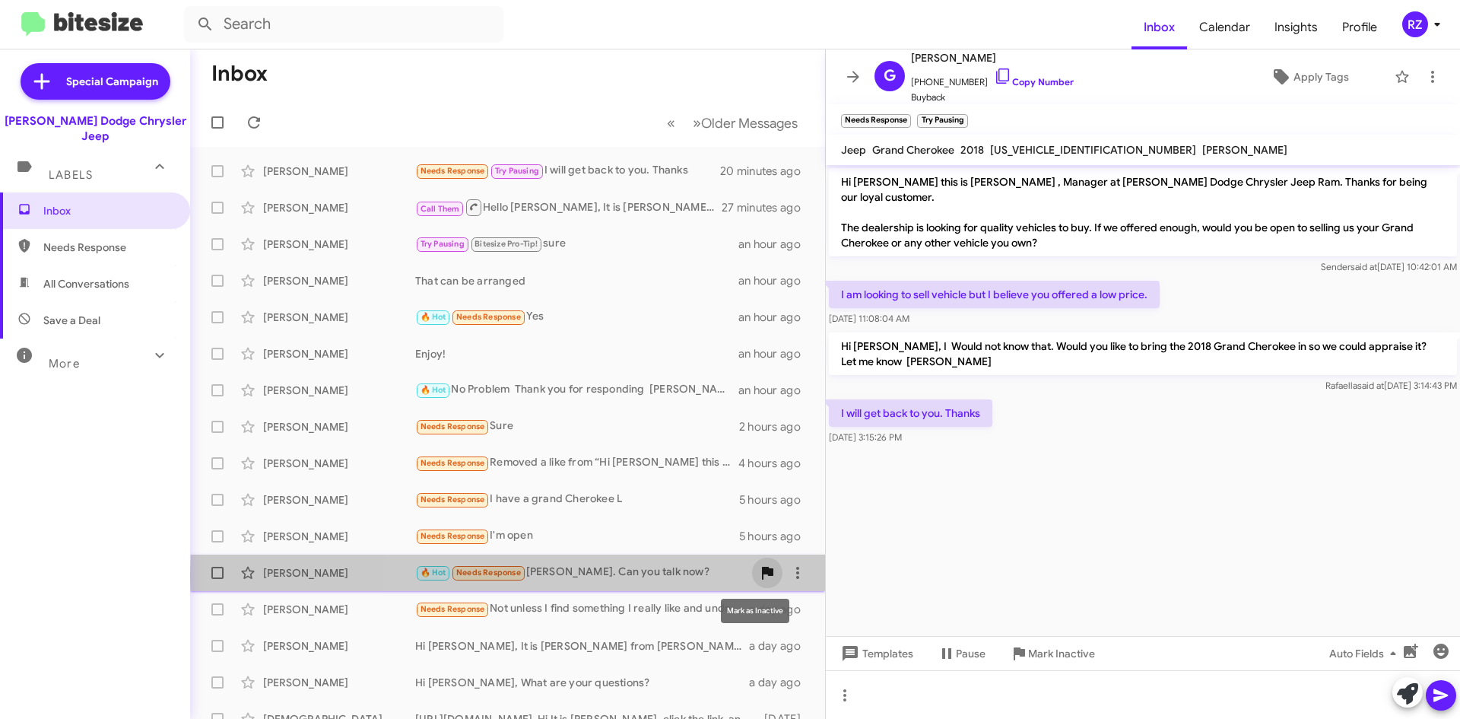
click at [762, 574] on icon at bounding box center [767, 573] width 11 height 13
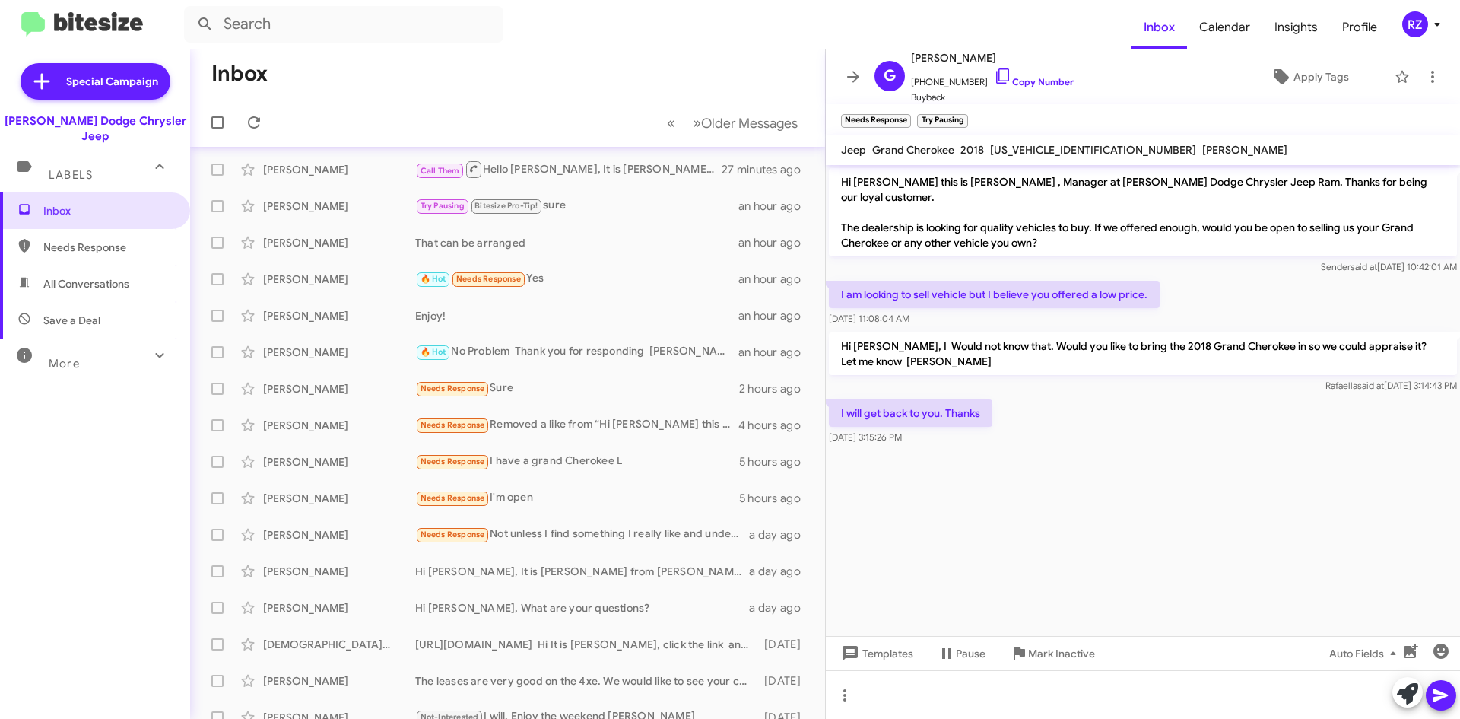
scroll to position [76, 0]
